Goal: Information Seeking & Learning: Learn about a topic

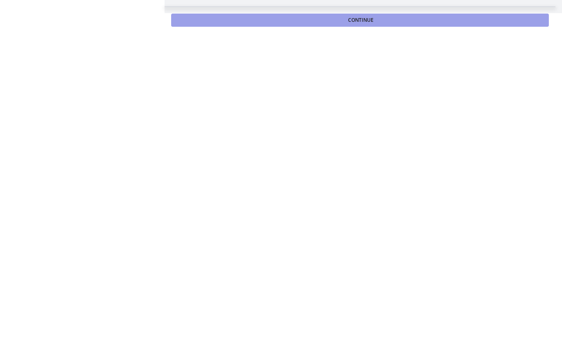
click at [387, 24] on button "Continue" at bounding box center [360, 20] width 378 height 13
click at [373, 22] on span "Continue" at bounding box center [361, 20] width 26 height 7
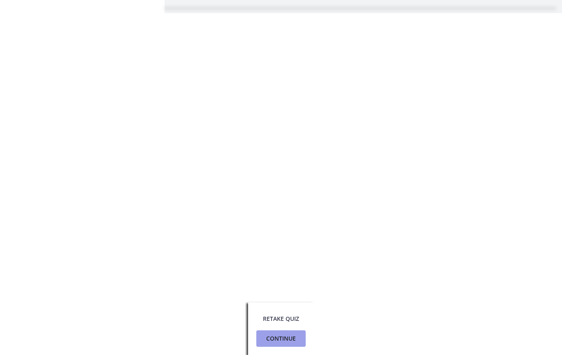
click at [292, 339] on span "Continue" at bounding box center [281, 339] width 30 height 10
